Goal: Information Seeking & Learning: Learn about a topic

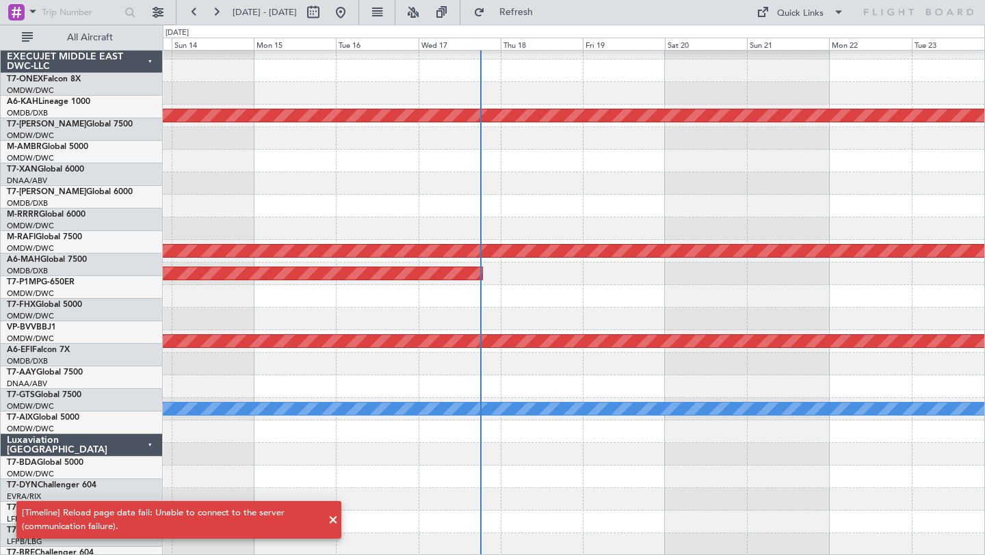
scroll to position [352, 0]
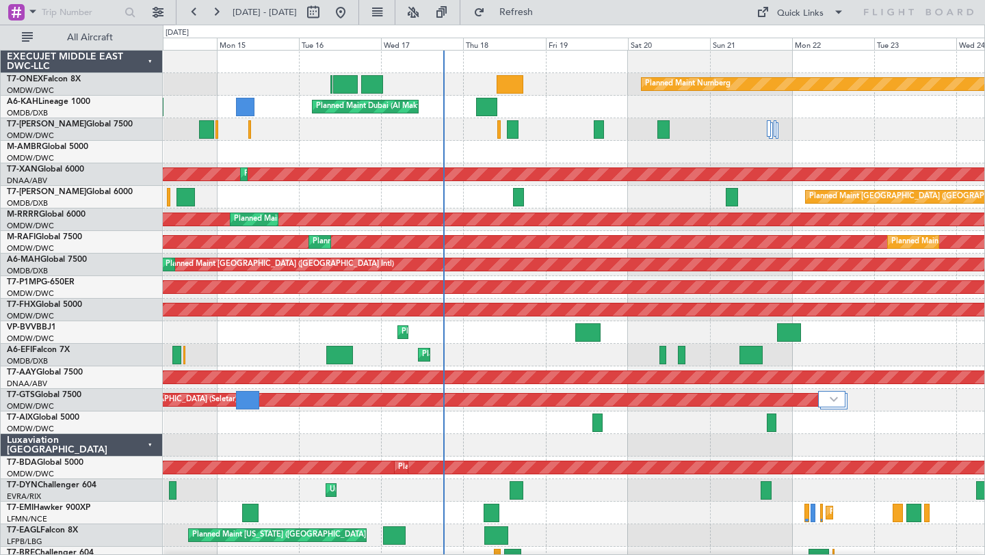
click at [641, 354] on div "Planned Maint Nurnberg Planned Maint [GEOGRAPHIC_DATA] (Al Maktoum Intl) Planne…" at bounding box center [573, 479] width 821 height 857
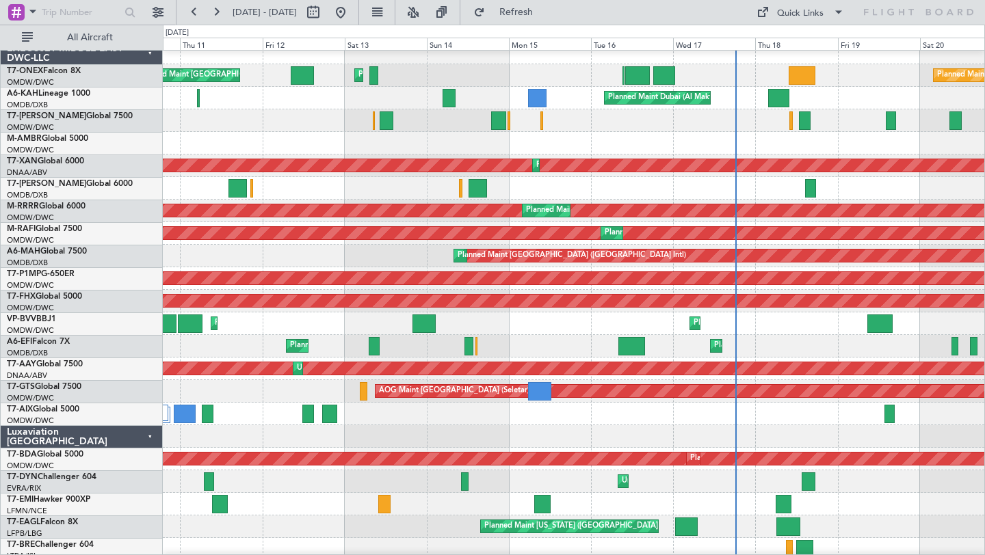
scroll to position [9, 0]
click at [719, 327] on div "Planned Maint Dubai (Al Maktoum Intl) [GEOGRAPHIC_DATA] ([GEOGRAPHIC_DATA])" at bounding box center [573, 323] width 821 height 23
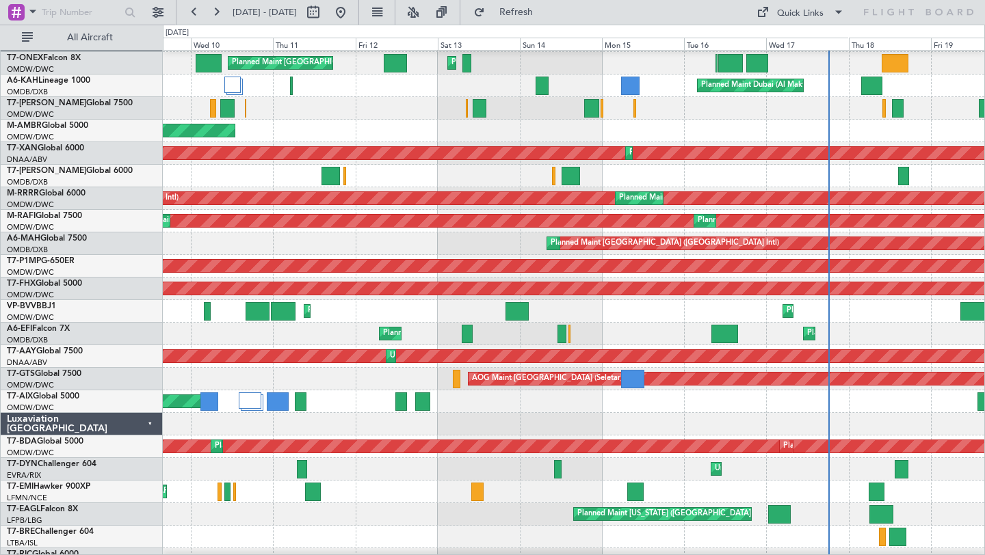
scroll to position [13, 0]
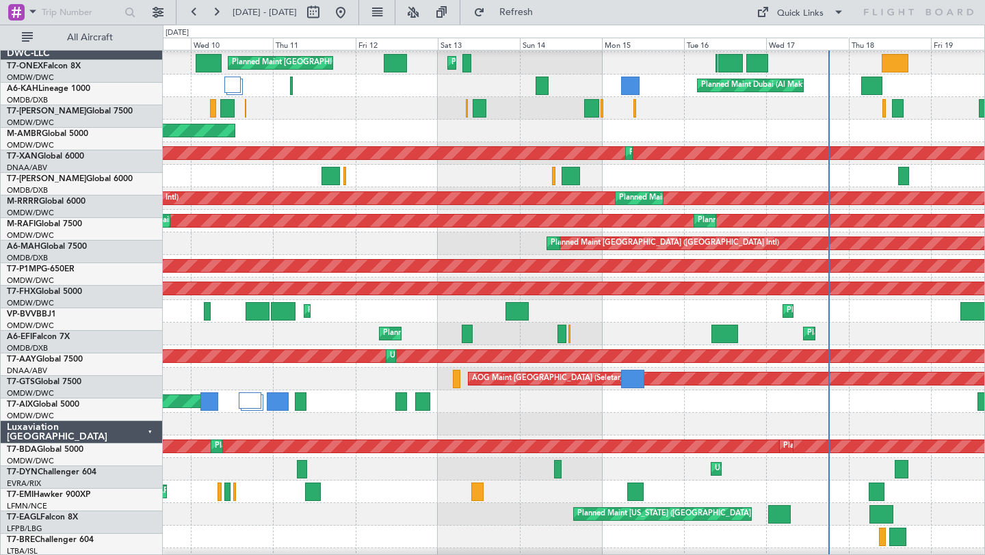
click at [421, 323] on div "Planned Maint Dubai (Al Maktoum Intl) Planned Maint Nice (Côte d'Azur Airport)" at bounding box center [573, 311] width 821 height 23
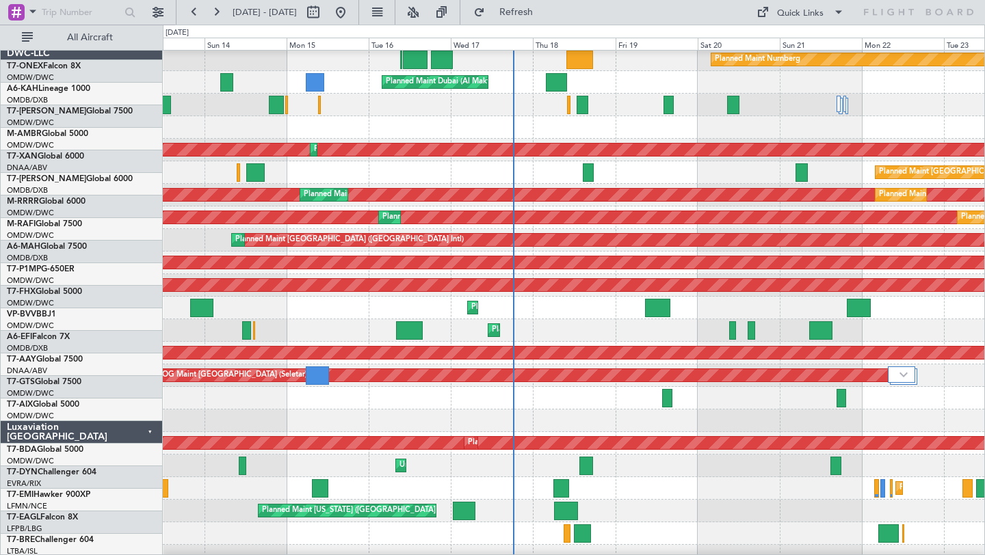
scroll to position [29, 0]
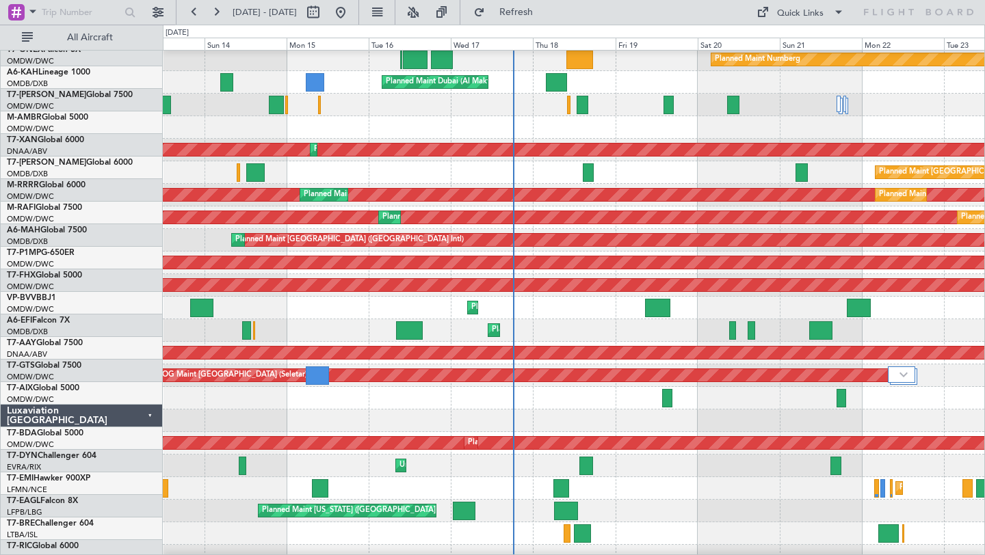
click at [488, 314] on div "Planned Maint Dubai (Al Maktoum Intl) Planned Maint Nice (Côte d'Azur Airport)" at bounding box center [573, 308] width 821 height 23
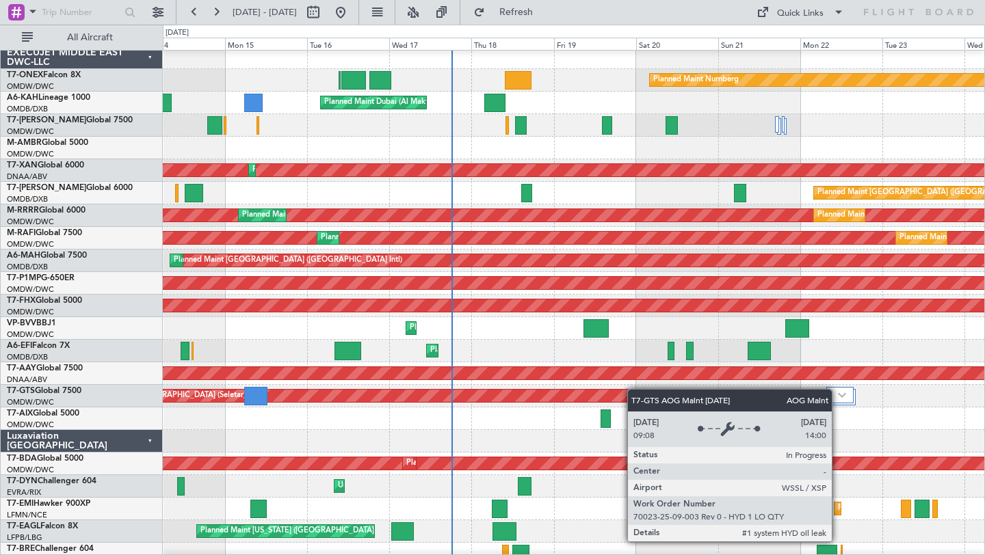
scroll to position [0, 0]
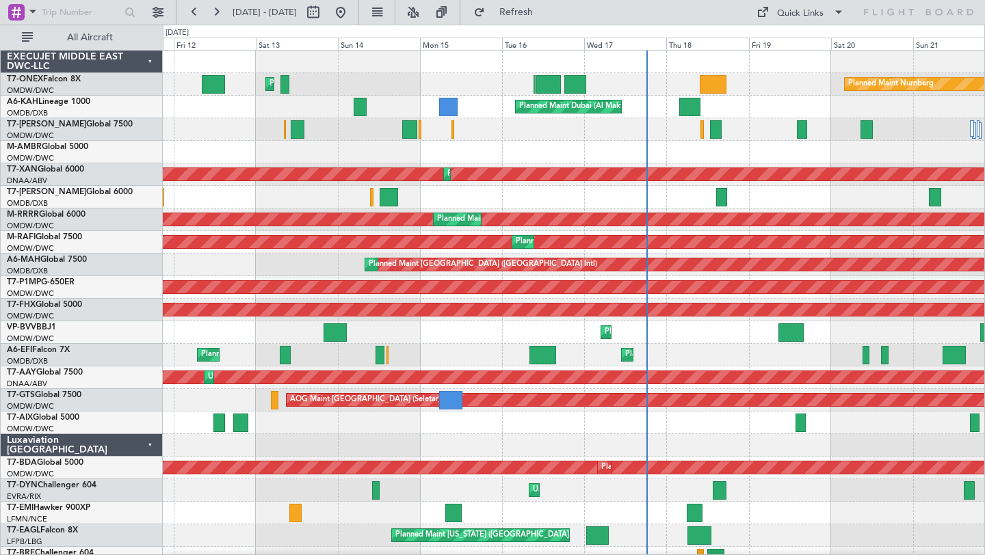
click at [570, 322] on div "Planned Maint Dubai (Al Maktoum Intl) Planned Maint Nice (Côte d'Azur Airport)" at bounding box center [573, 332] width 821 height 23
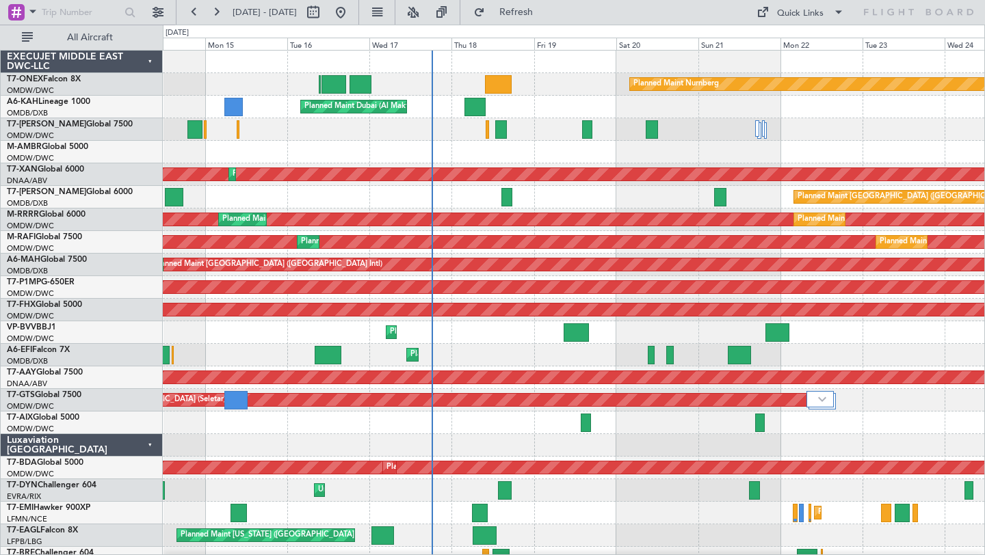
click at [500, 355] on div "Planned Maint London (Luton) Planned Maint Dubai (Al Maktoum Intl)" at bounding box center [573, 355] width 821 height 23
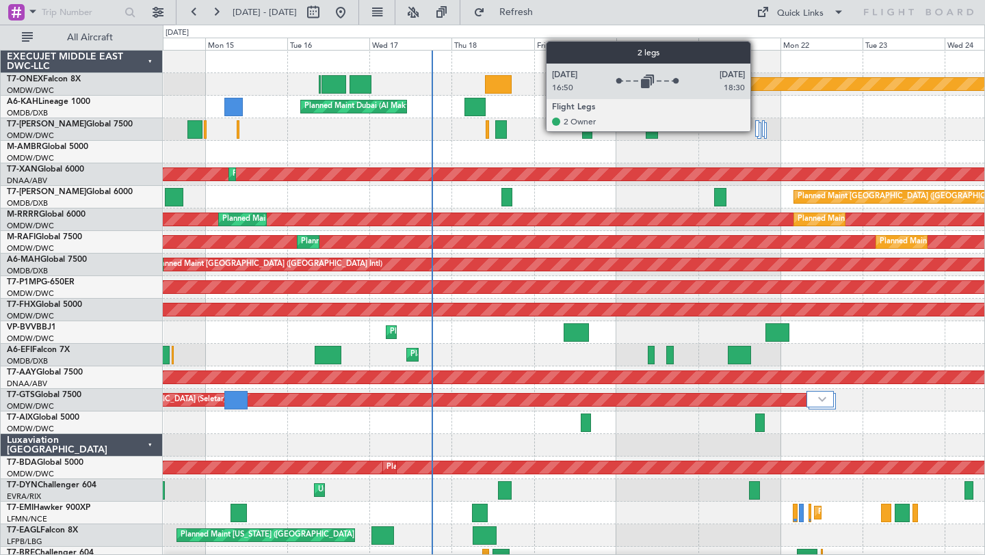
click at [756, 131] on div at bounding box center [757, 128] width 4 height 16
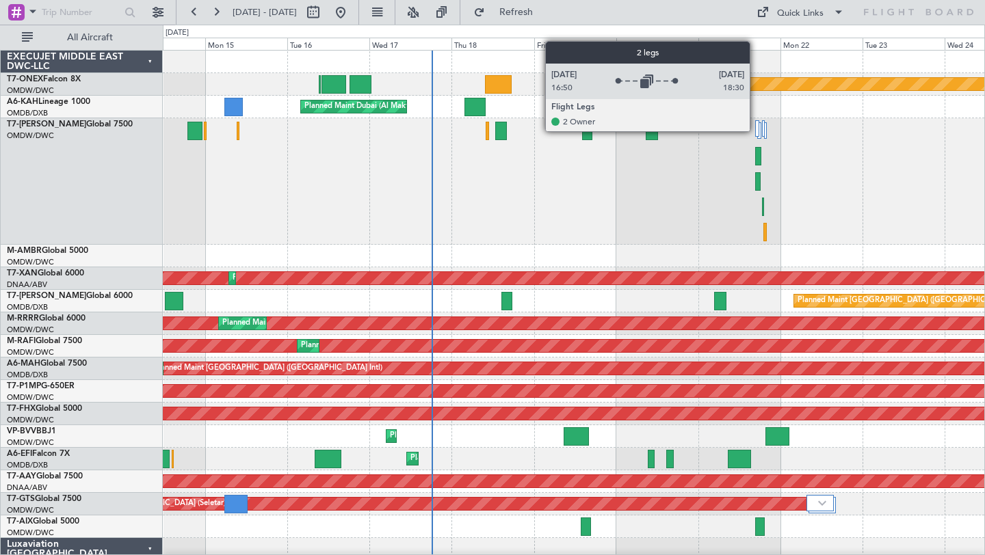
click at [756, 131] on div at bounding box center [757, 128] width 4 height 16
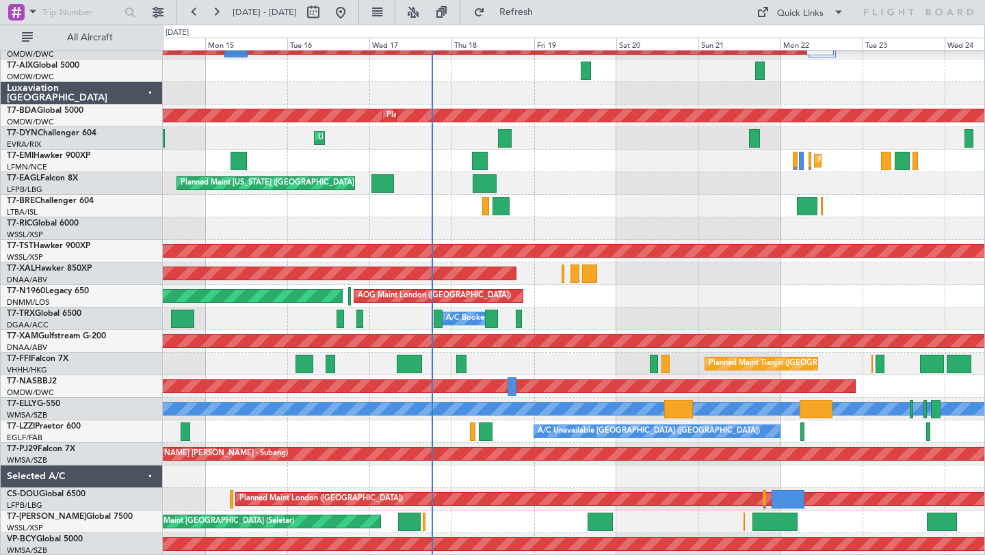
scroll to position [352, 0]
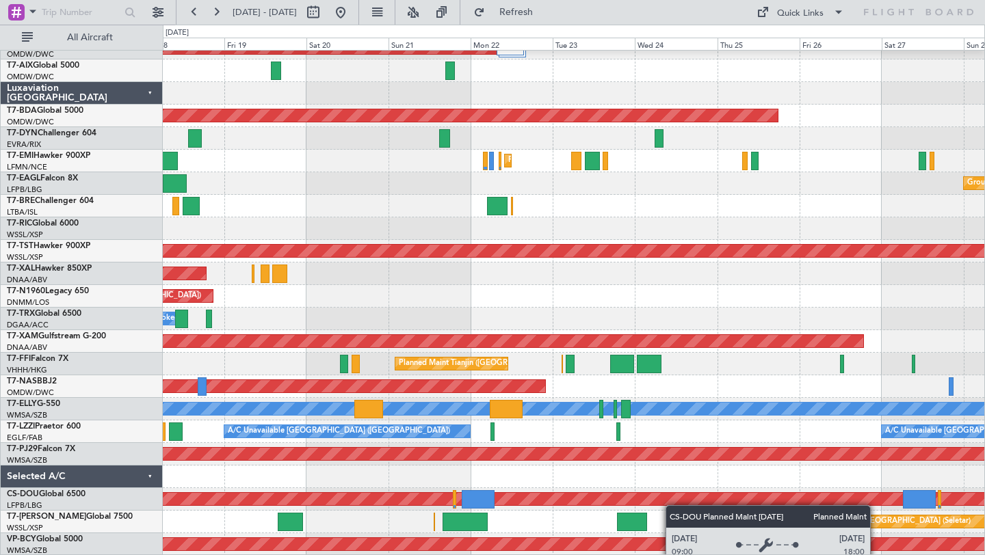
click at [607, 501] on div "Unplanned Maint Dubai (Al Maktoum Intl) AOG Maint Singapore (Seletar) AOG Maint…" at bounding box center [573, 126] width 821 height 857
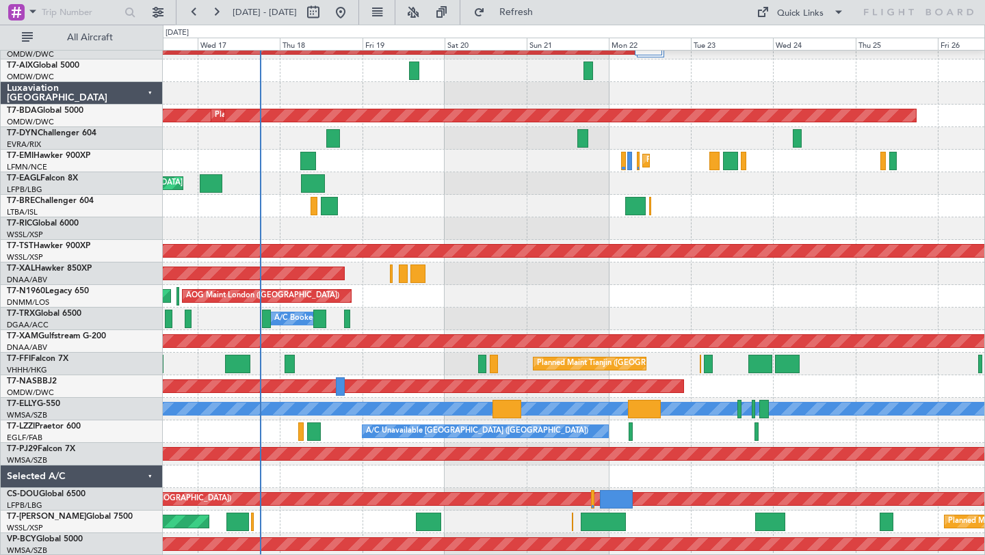
click at [689, 521] on div "Planned Maint Singapore (Seletar) Planned Maint Singapore (Seletar)" at bounding box center [573, 522] width 821 height 23
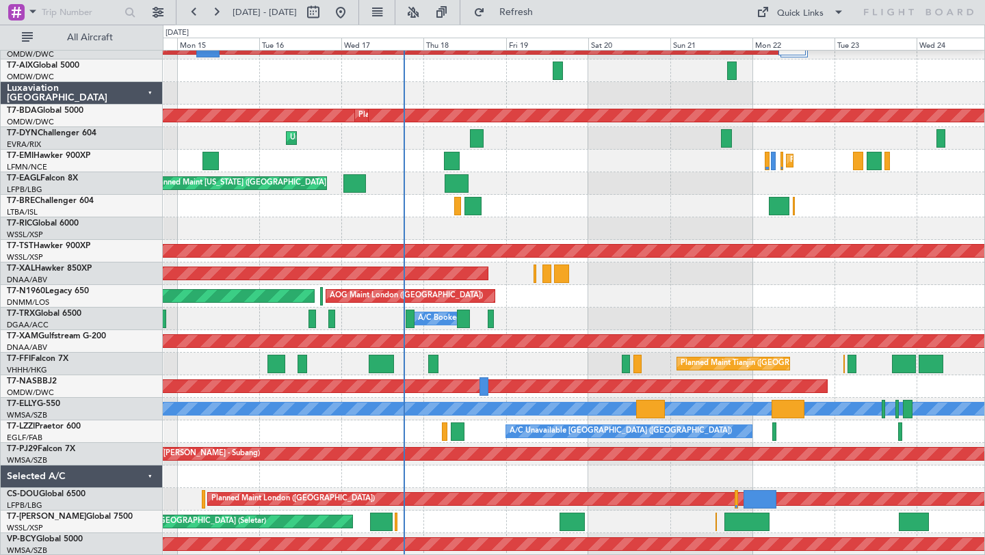
click at [497, 462] on div "Unplanned Maint Dubai (Al Maktoum Intl) Unplanned Maint Dubai (Al Maktoum Intl)…" at bounding box center [573, 126] width 821 height 857
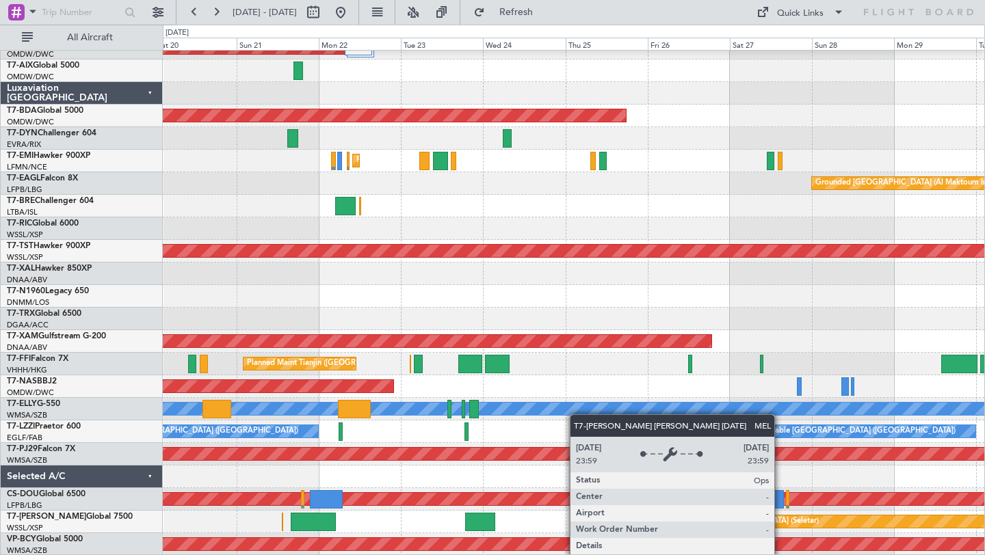
click at [507, 412] on div "Unplanned Maint Dubai (Al Maktoum Intl) AOG Maint Singapore (Seletar) AOG Maint…" at bounding box center [573, 126] width 821 height 857
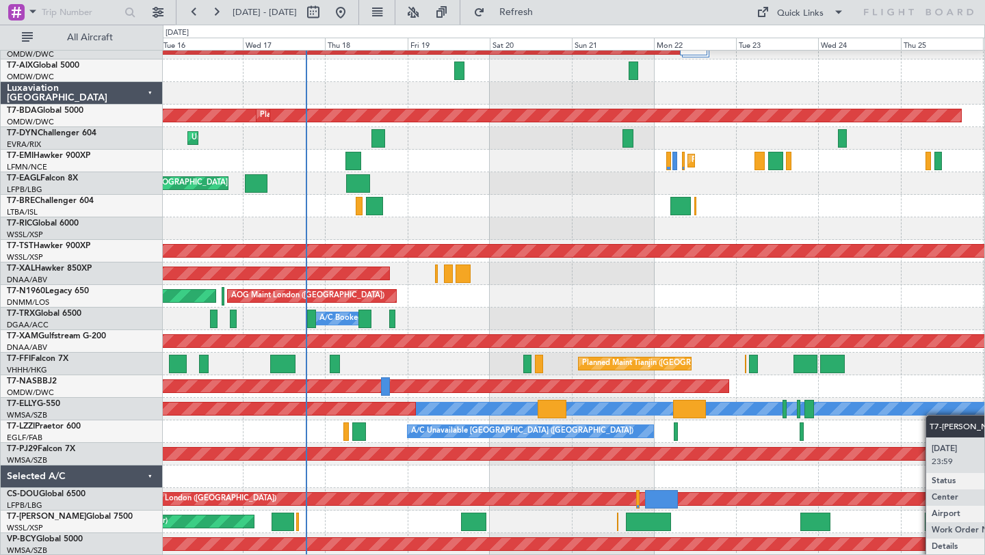
click at [961, 412] on div "Unplanned Maint Dubai (Al Maktoum Intl) AOG Maint Singapore (Seletar) AOG Maint…" at bounding box center [573, 126] width 821 height 857
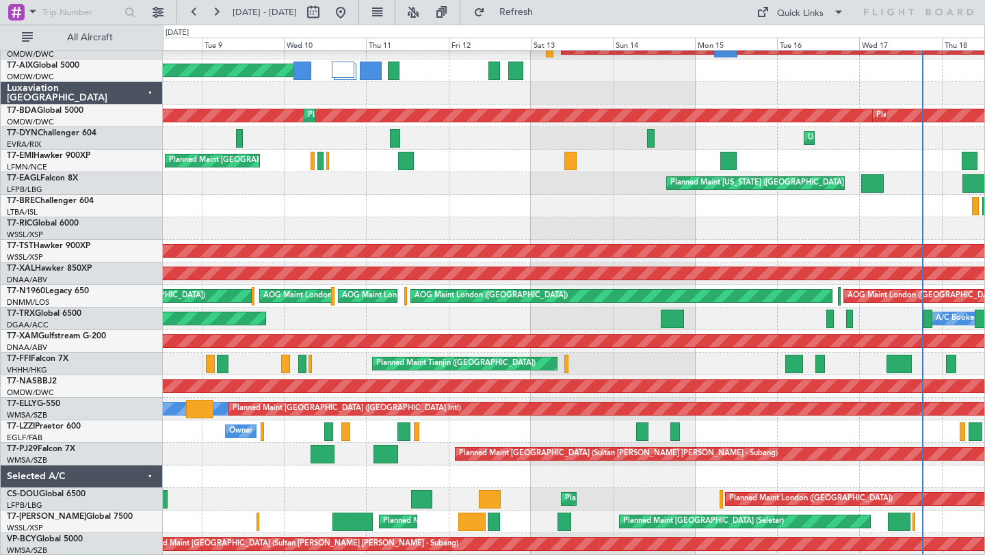
click at [984, 425] on div "Unplanned Maint Dubai (Al Maktoum Intl) Unplanned Maint Dubai (Al Maktoum Intl)…" at bounding box center [492, 290] width 985 height 531
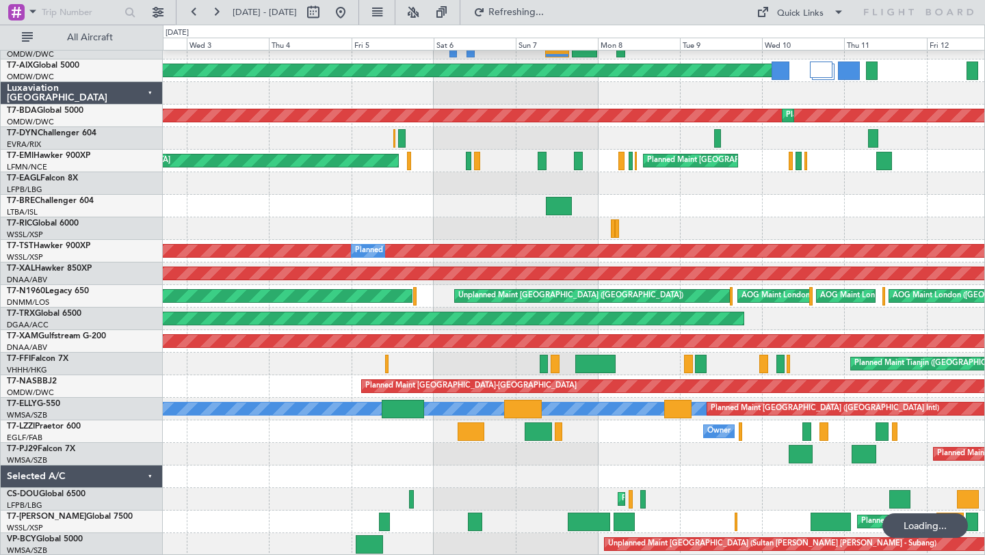
scroll to position [349, 0]
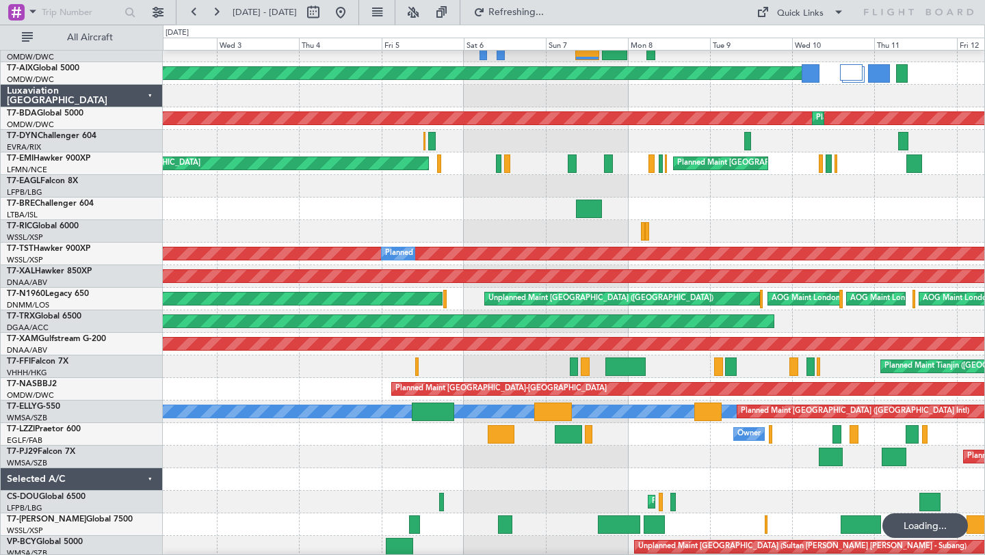
click at [940, 429] on div "Owner" at bounding box center [573, 434] width 821 height 23
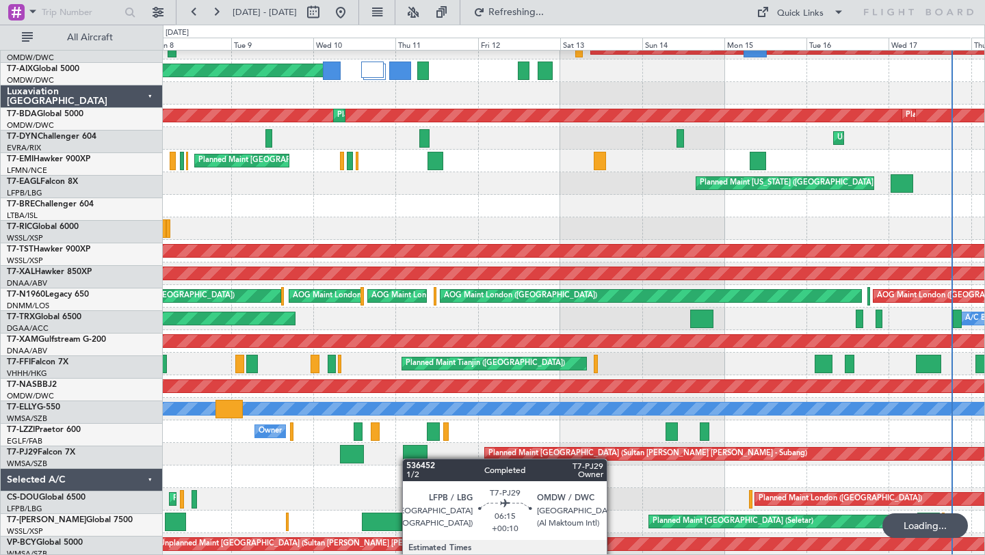
click at [373, 460] on div "Planned Maint Kuala Lumpur (Sultan Abdul Aziz Shah - Subang)" at bounding box center [573, 454] width 821 height 23
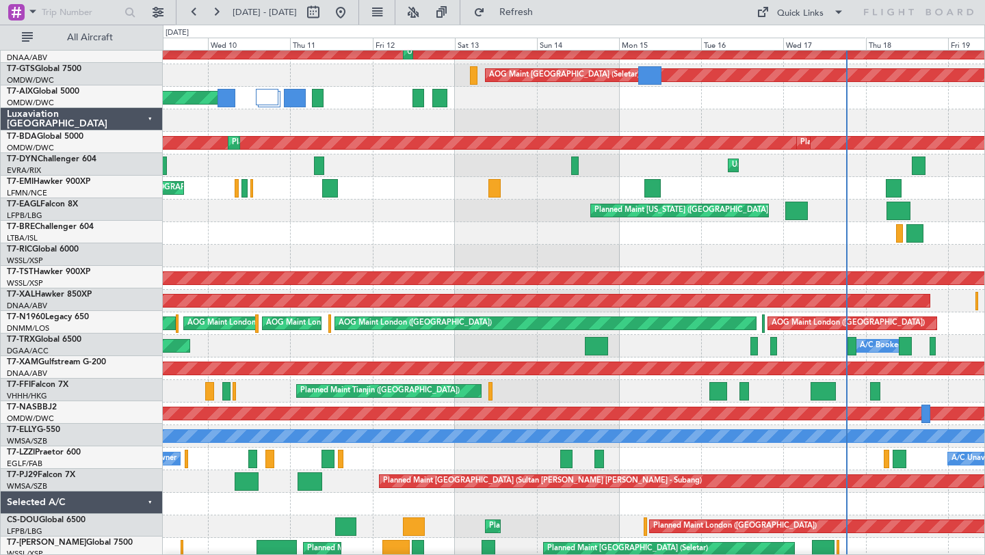
scroll to position [328, 0]
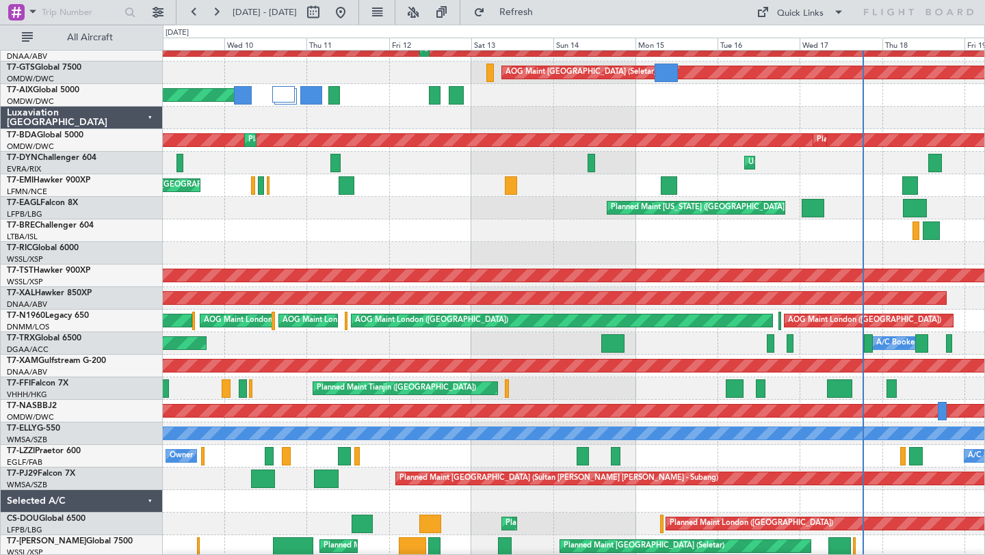
click at [697, 454] on div "A/C Unavailable London (Farnborough) Owner" at bounding box center [573, 456] width 821 height 23
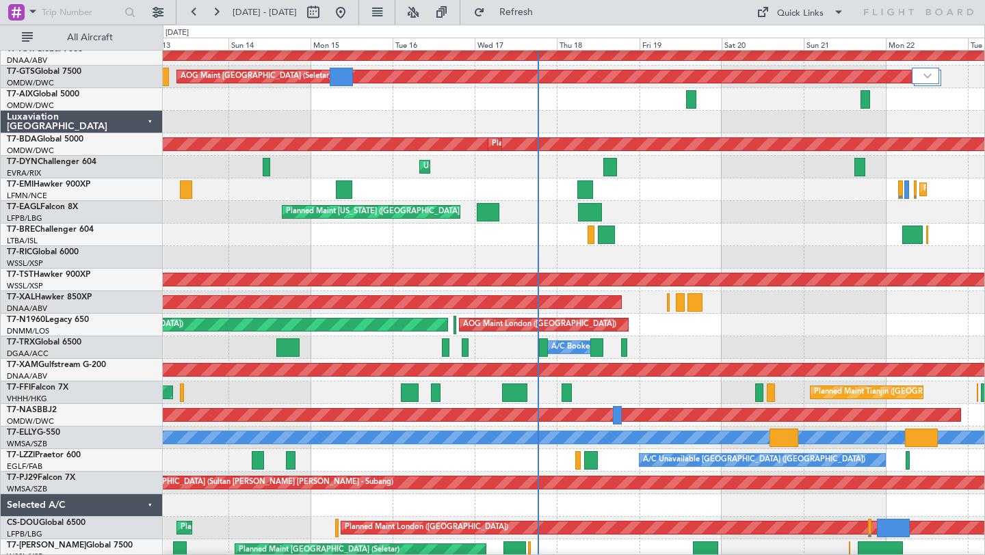
click at [485, 495] on div at bounding box center [573, 505] width 821 height 23
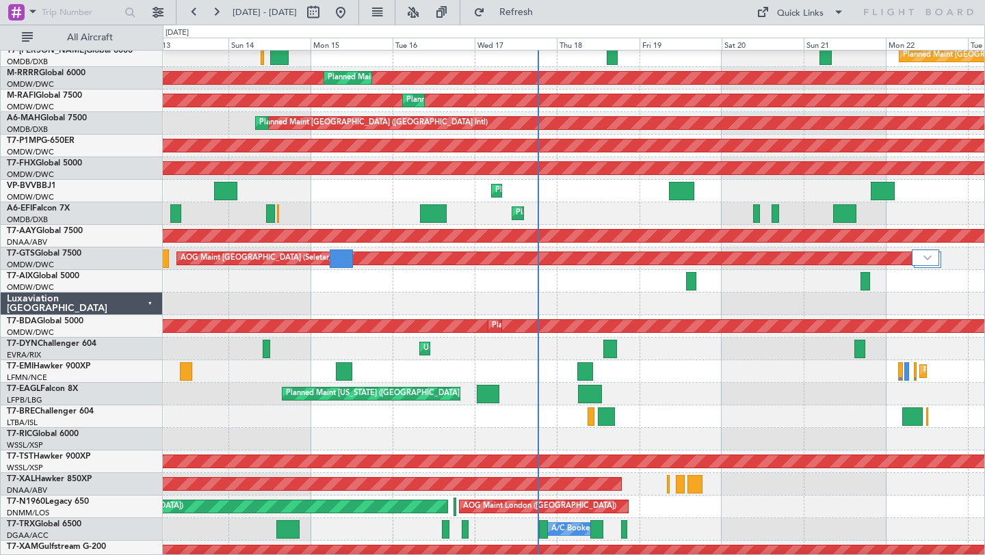
scroll to position [0, 0]
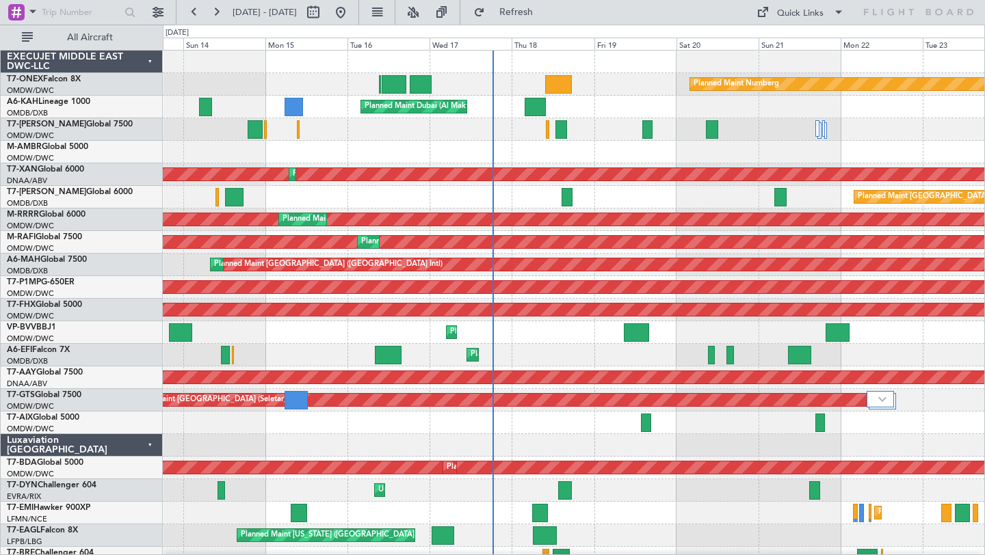
click at [615, 207] on div "Planned Maint Dubai (Dubai Intl)" at bounding box center [573, 197] width 821 height 23
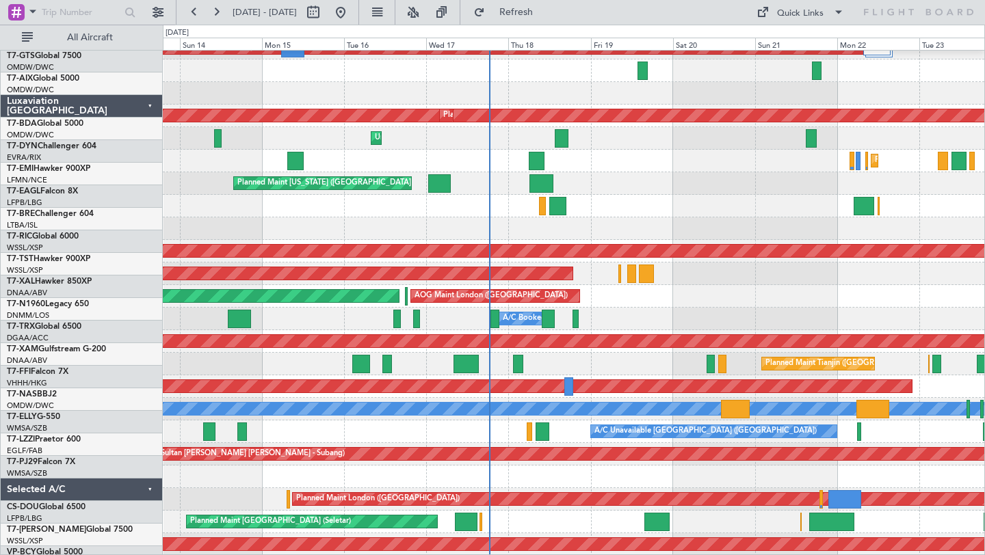
scroll to position [352, 0]
